Goal: Task Accomplishment & Management: Use online tool/utility

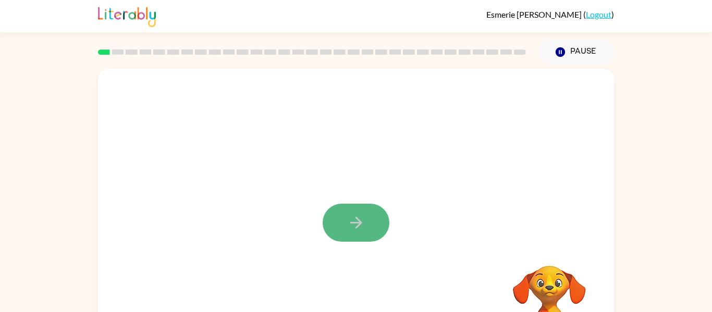
click at [337, 211] on button "button" at bounding box center [356, 223] width 67 height 38
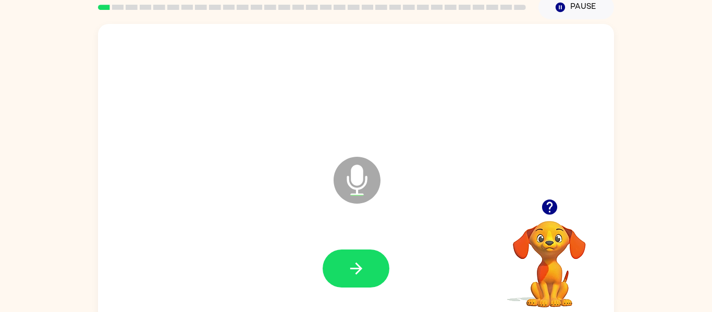
scroll to position [54, 0]
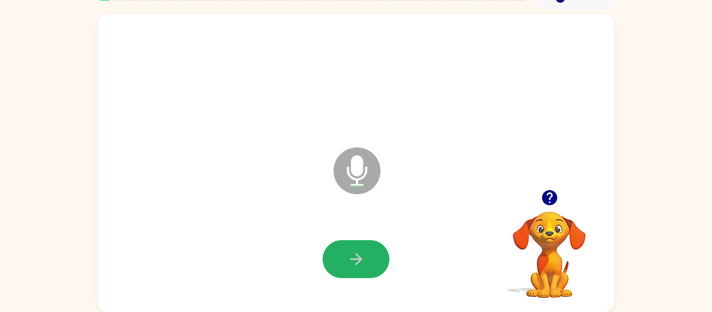
click at [347, 242] on button "button" at bounding box center [356, 259] width 67 height 38
click at [353, 260] on icon "button" at bounding box center [356, 259] width 12 height 12
click at [351, 260] on icon "button" at bounding box center [356, 259] width 18 height 18
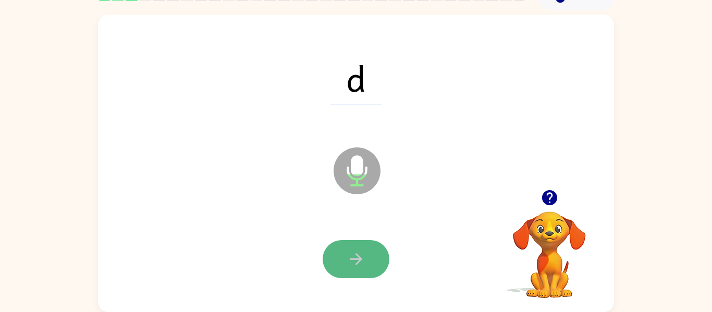
click at [360, 243] on button "button" at bounding box center [356, 259] width 67 height 38
click at [352, 256] on icon "button" at bounding box center [356, 259] width 18 height 18
click at [353, 258] on icon "button" at bounding box center [356, 259] width 18 height 18
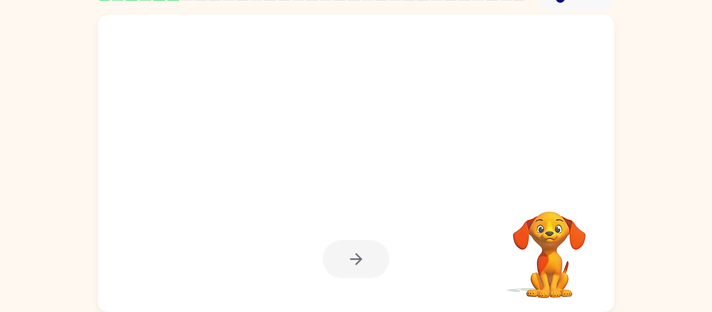
click at [350, 261] on div at bounding box center [356, 259] width 67 height 38
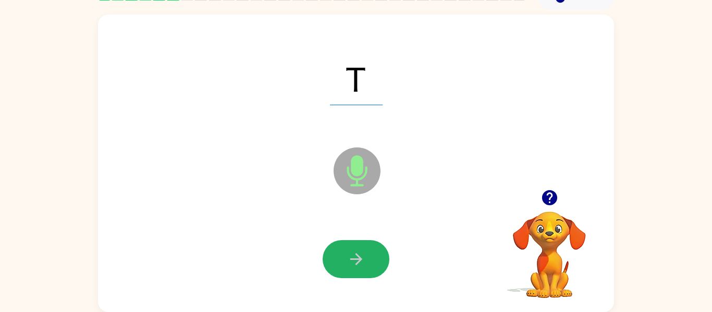
click at [350, 261] on icon "button" at bounding box center [356, 259] width 18 height 18
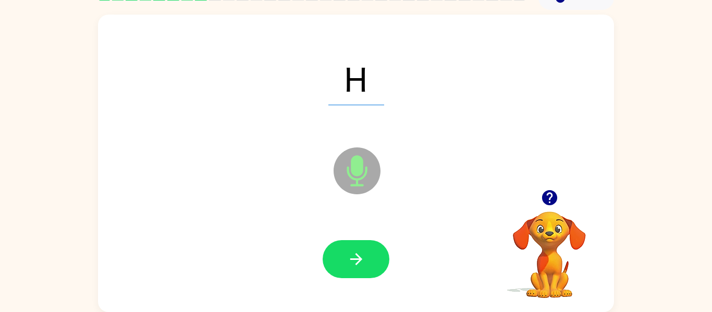
click at [358, 181] on icon "Microphone The Microphone is here when it is your turn to talk" at bounding box center [409, 184] width 156 height 78
click at [347, 256] on icon "button" at bounding box center [356, 259] width 18 height 18
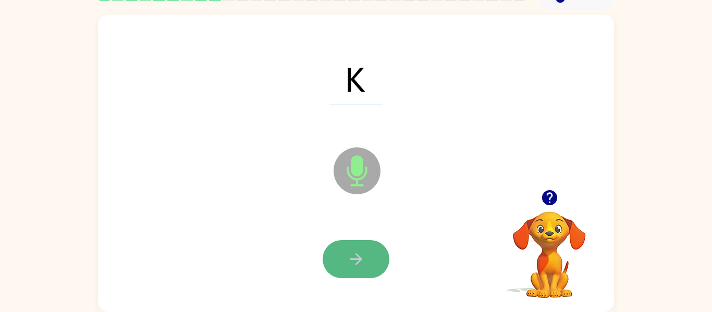
click at [355, 244] on button "button" at bounding box center [356, 259] width 67 height 38
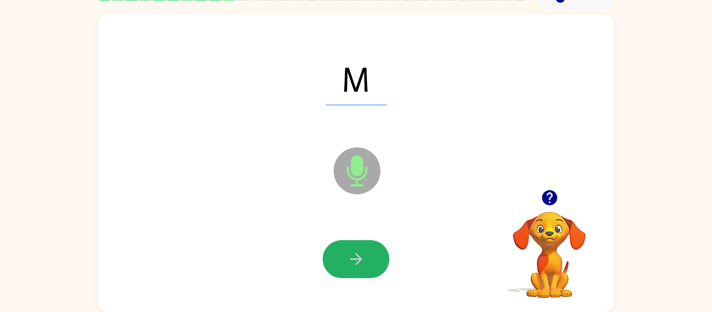
click at [359, 254] on icon "button" at bounding box center [356, 259] width 18 height 18
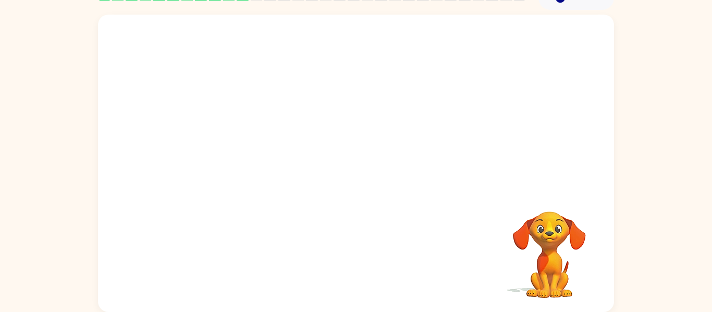
click at [359, 254] on div "Your browser must support playing .mp4 files to use Literably. Please try using…" at bounding box center [356, 164] width 516 height 298
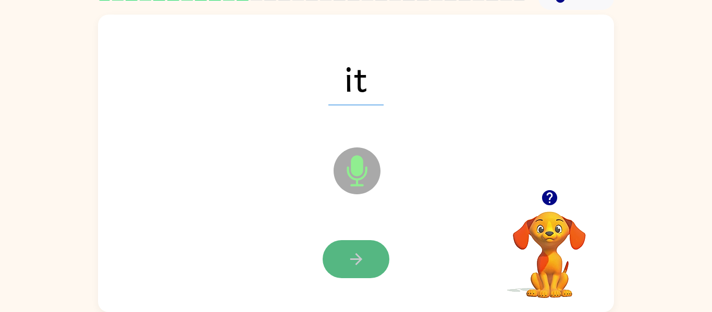
click at [358, 257] on icon "button" at bounding box center [356, 259] width 12 height 12
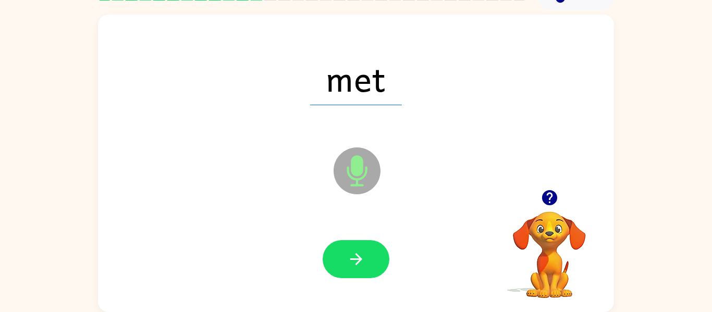
click at [363, 99] on span "met" at bounding box center [356, 78] width 92 height 54
click at [338, 159] on icon at bounding box center [357, 171] width 47 height 47
click at [356, 166] on icon "Microphone The Microphone is here when it is your turn to talk" at bounding box center [409, 184] width 156 height 78
click at [365, 270] on button "button" at bounding box center [356, 259] width 67 height 38
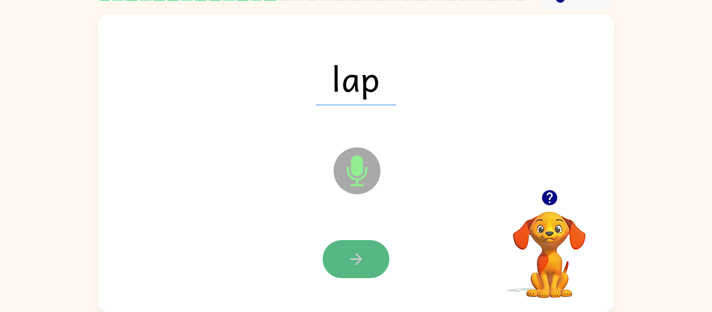
click at [365, 270] on button "button" at bounding box center [356, 259] width 67 height 38
click at [360, 264] on icon "button" at bounding box center [356, 259] width 18 height 18
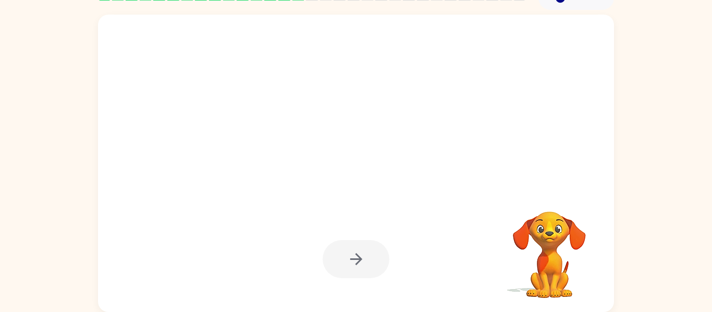
click at [360, 264] on div at bounding box center [356, 259] width 67 height 38
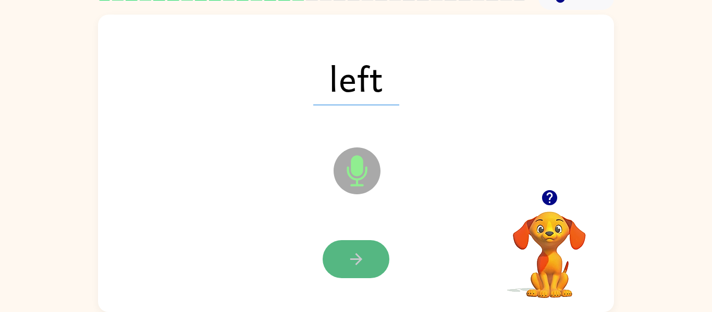
click at [357, 247] on button "button" at bounding box center [356, 259] width 67 height 38
click at [357, 247] on div at bounding box center [356, 259] width 67 height 38
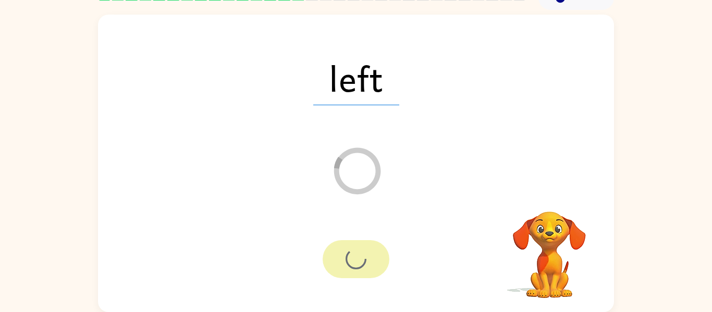
click at [357, 247] on div at bounding box center [356, 259] width 67 height 38
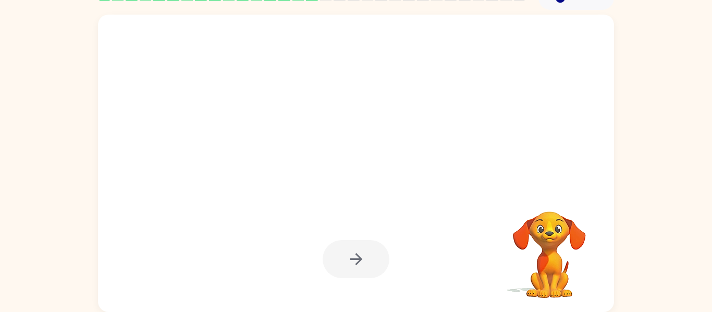
click at [357, 247] on div at bounding box center [356, 259] width 67 height 38
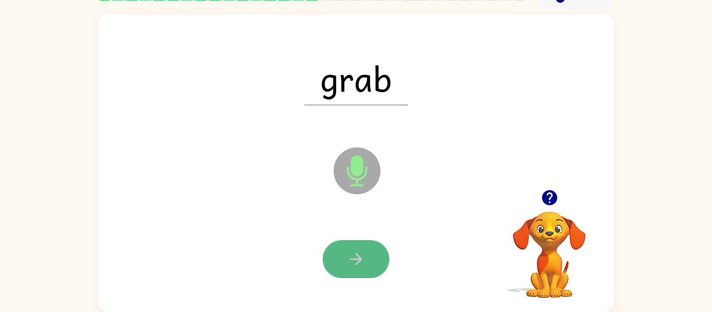
click at [359, 244] on button "button" at bounding box center [356, 259] width 67 height 38
click at [354, 252] on icon "button" at bounding box center [356, 259] width 18 height 18
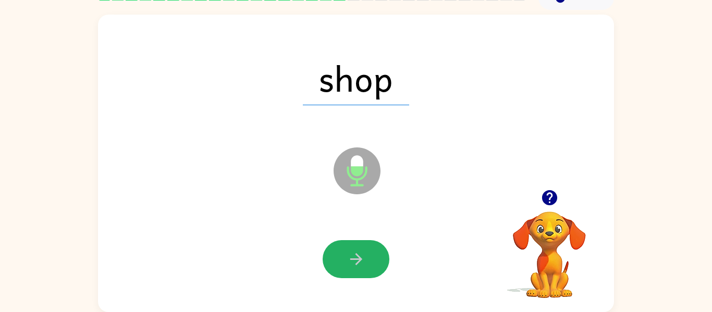
click at [354, 252] on icon "button" at bounding box center [356, 259] width 18 height 18
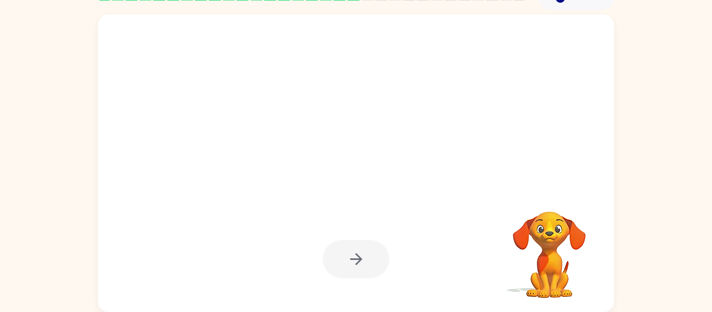
click at [354, 252] on div at bounding box center [356, 259] width 67 height 38
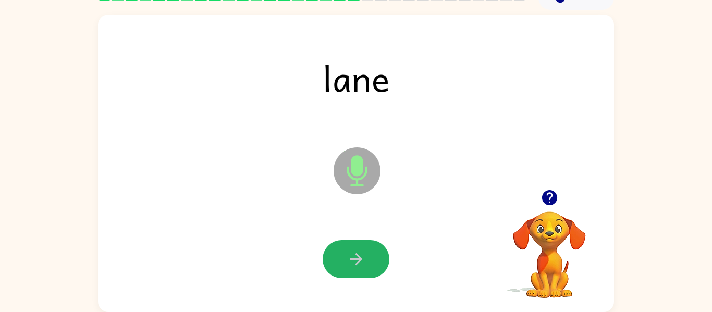
click at [354, 252] on icon "button" at bounding box center [356, 259] width 18 height 18
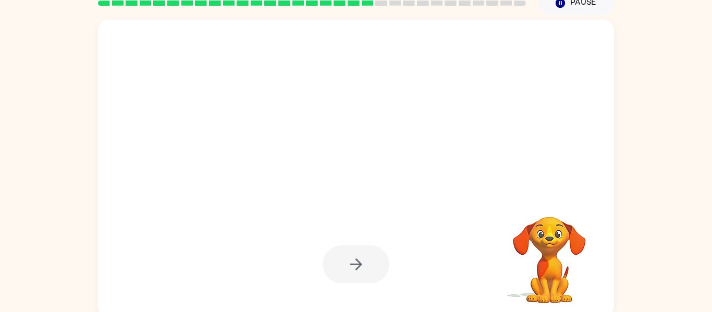
scroll to position [0, 0]
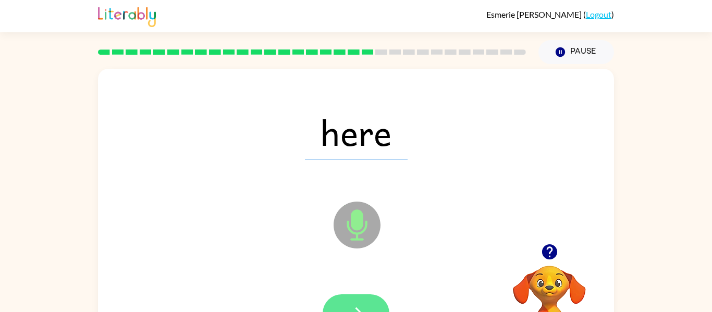
click at [340, 295] on button "button" at bounding box center [356, 314] width 67 height 38
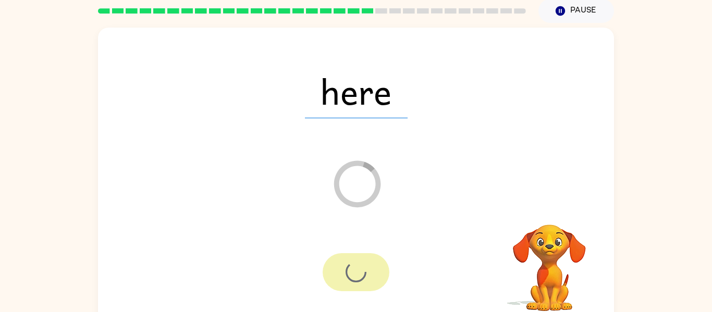
scroll to position [54, 0]
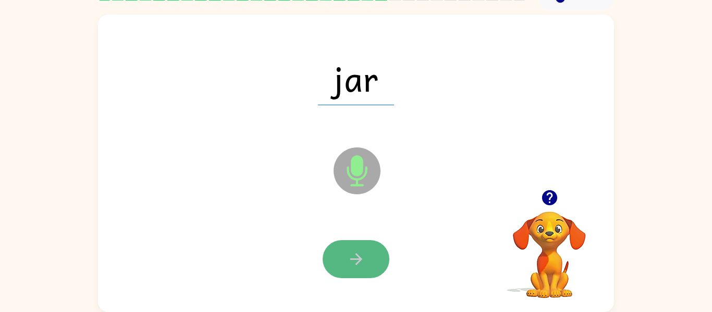
click at [368, 244] on button "button" at bounding box center [356, 259] width 67 height 38
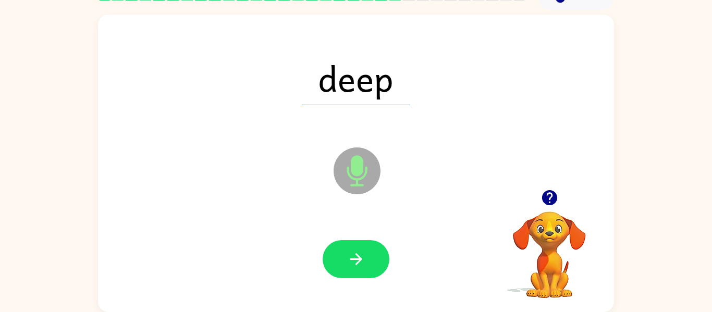
click at [368, 256] on button "button" at bounding box center [356, 259] width 67 height 38
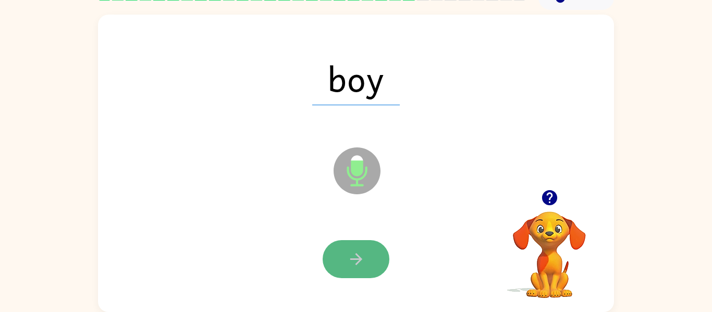
click at [360, 252] on icon "button" at bounding box center [356, 259] width 18 height 18
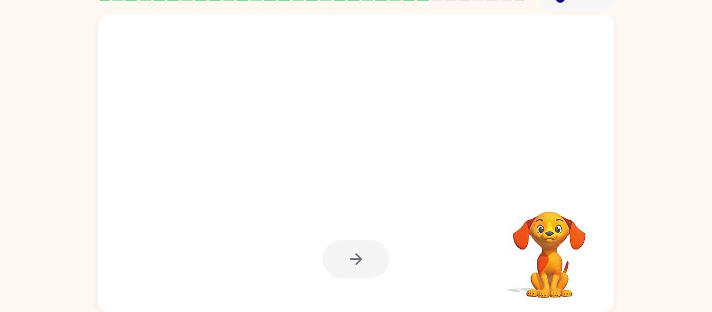
click at [360, 252] on div at bounding box center [356, 259] width 67 height 38
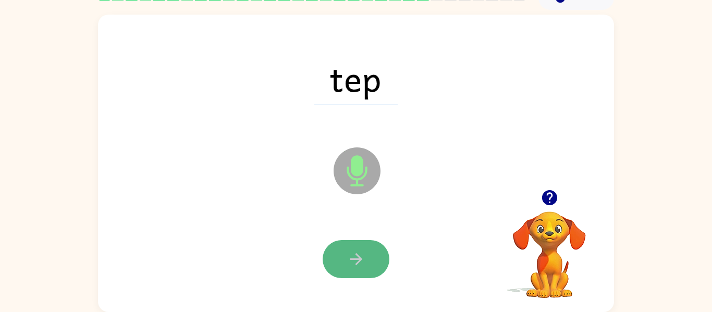
click at [360, 253] on icon "button" at bounding box center [356, 259] width 18 height 18
click at [359, 255] on icon "button" at bounding box center [356, 259] width 18 height 18
click at [356, 257] on icon "button" at bounding box center [356, 259] width 18 height 18
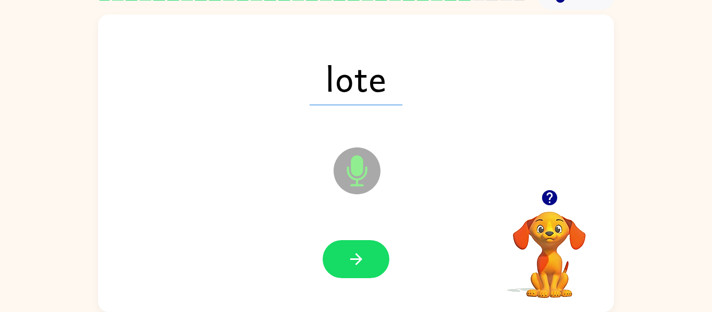
click at [348, 258] on icon "button" at bounding box center [356, 259] width 18 height 18
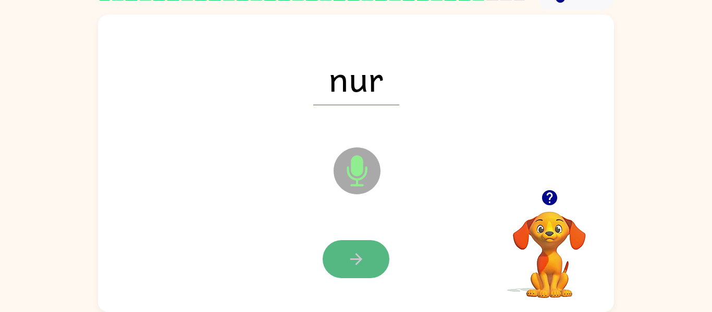
click at [352, 260] on icon "button" at bounding box center [356, 259] width 18 height 18
click at [349, 261] on icon "button" at bounding box center [356, 259] width 18 height 18
click at [346, 262] on button "button" at bounding box center [356, 259] width 67 height 38
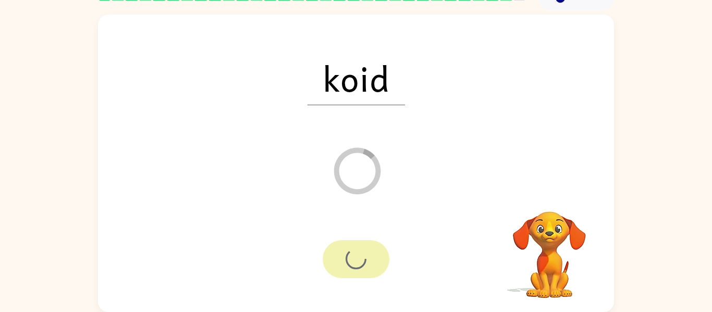
scroll to position [35, 0]
